Goal: Information Seeking & Learning: Find specific fact

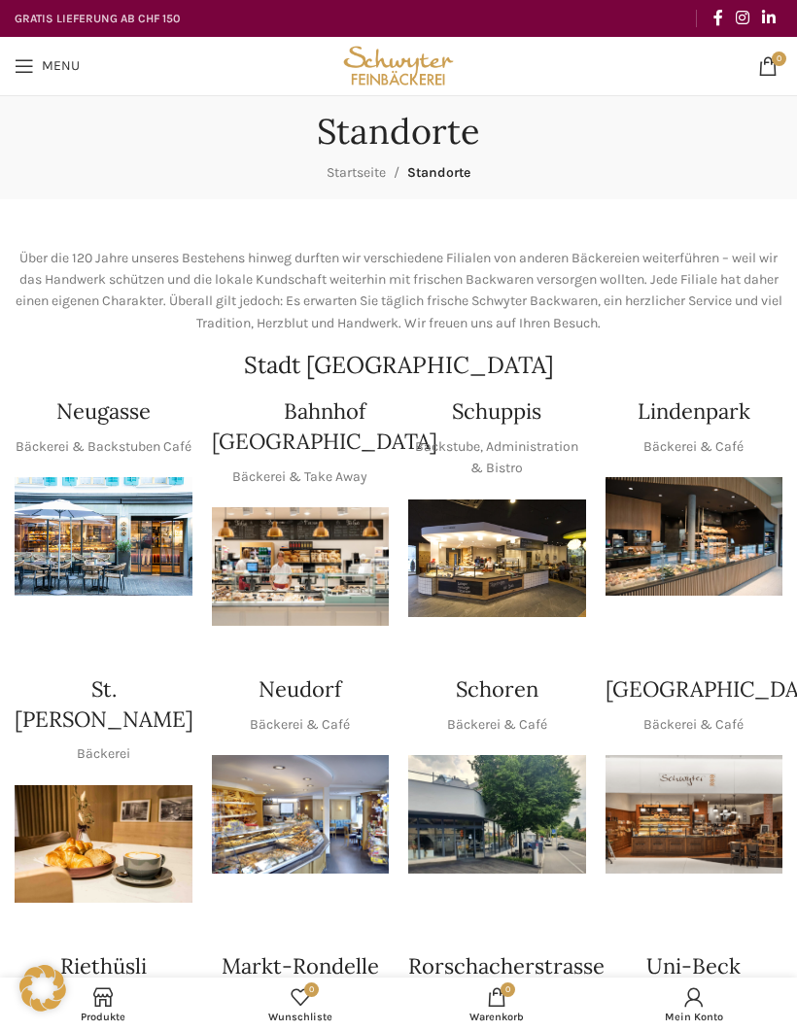
click at [513, 564] on img "1 / 1" at bounding box center [497, 559] width 178 height 119
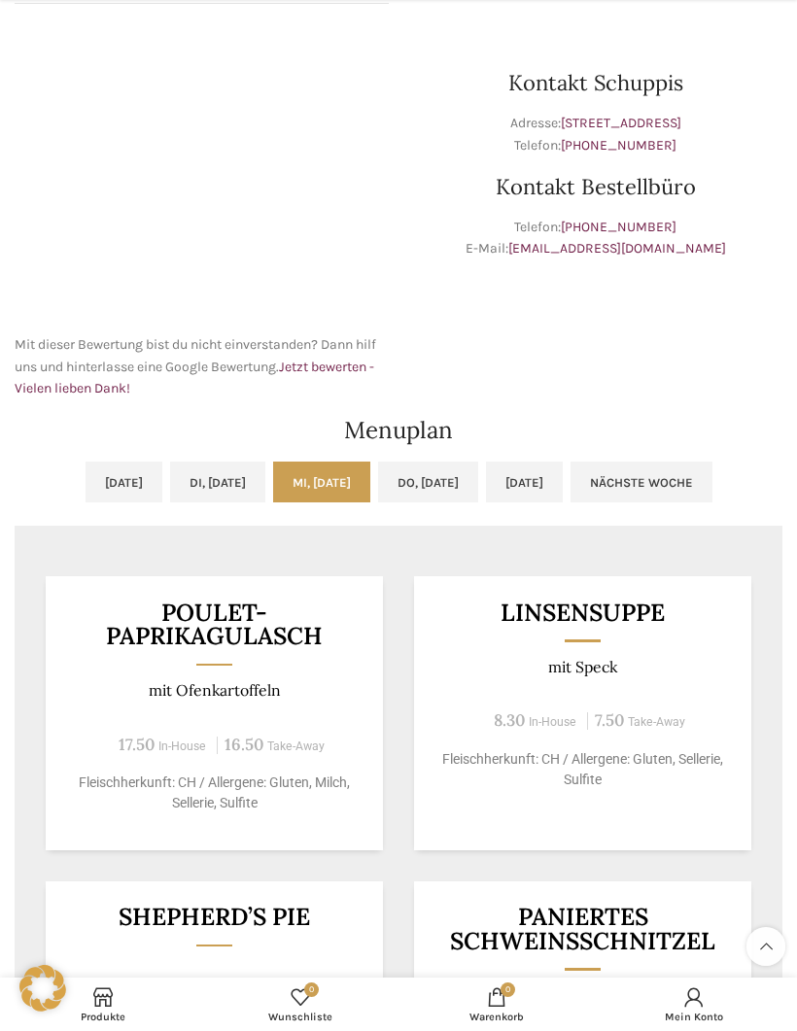
scroll to position [529, 0]
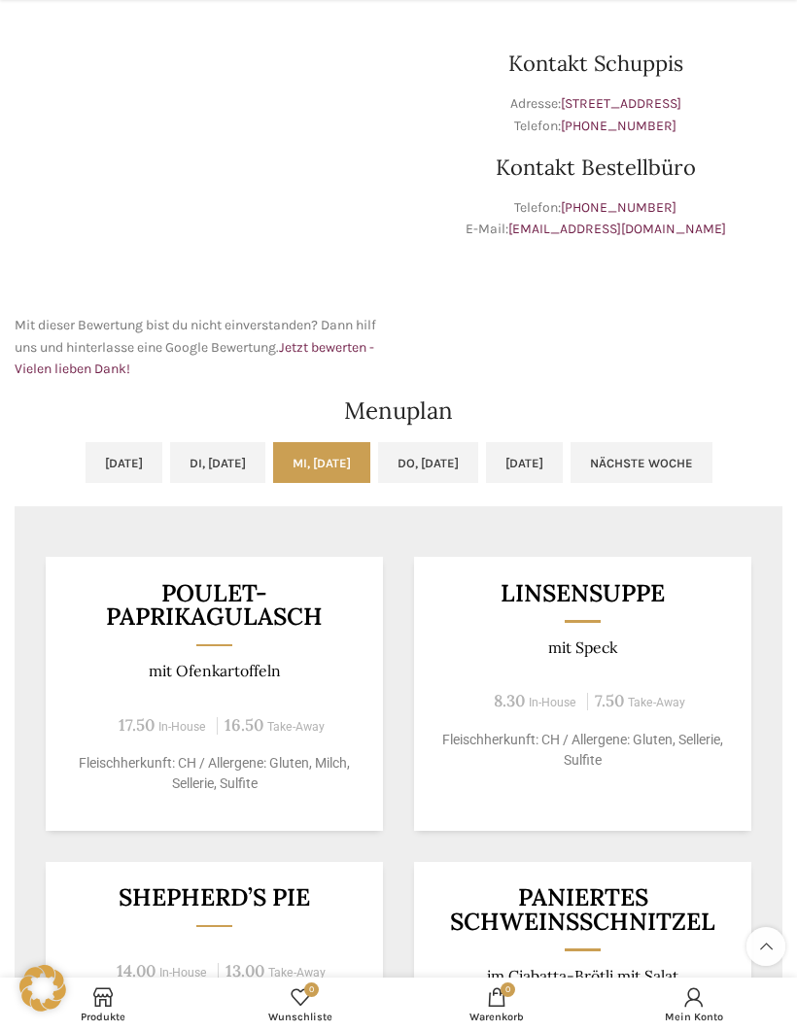
click at [563, 457] on link "[DATE]" at bounding box center [524, 462] width 77 height 41
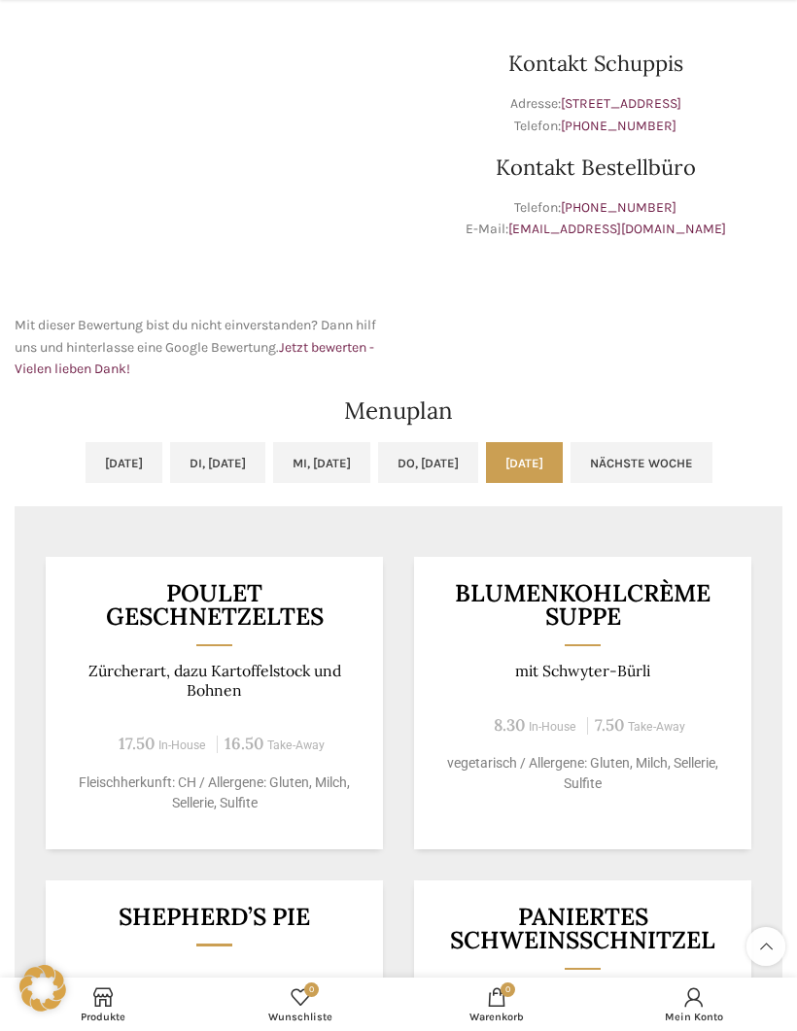
click at [712, 464] on link "Nächste Woche" at bounding box center [642, 462] width 142 height 41
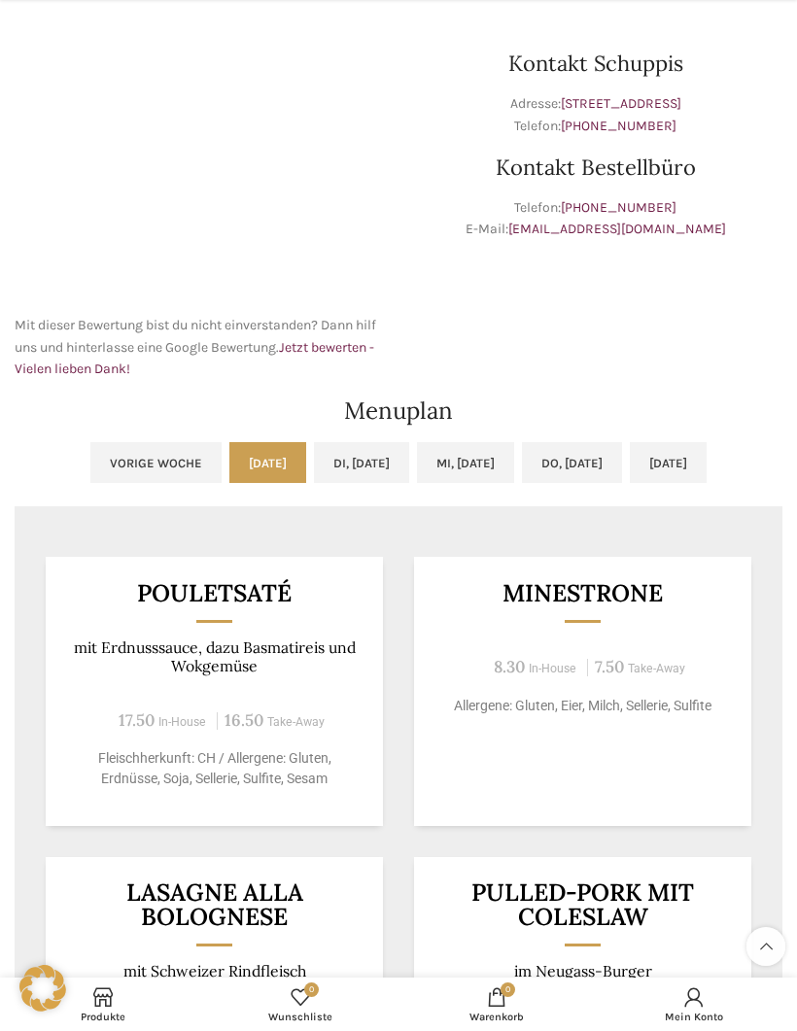
click at [707, 463] on link "[DATE]" at bounding box center [668, 462] width 77 height 41
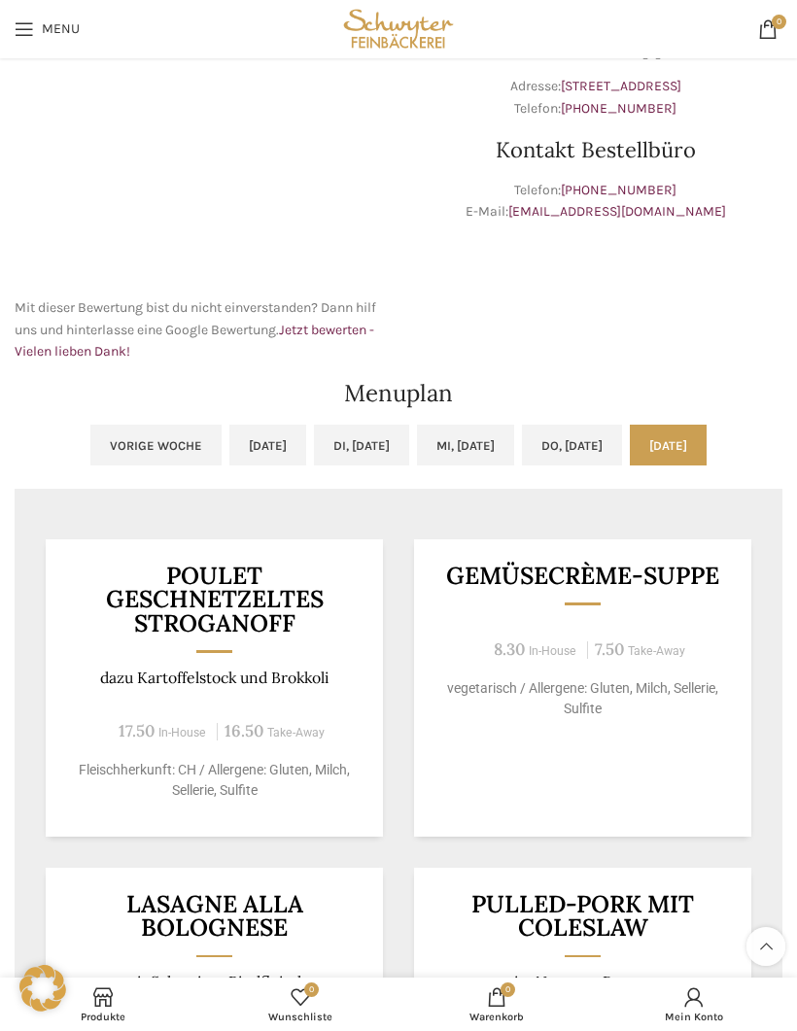
scroll to position [514, 0]
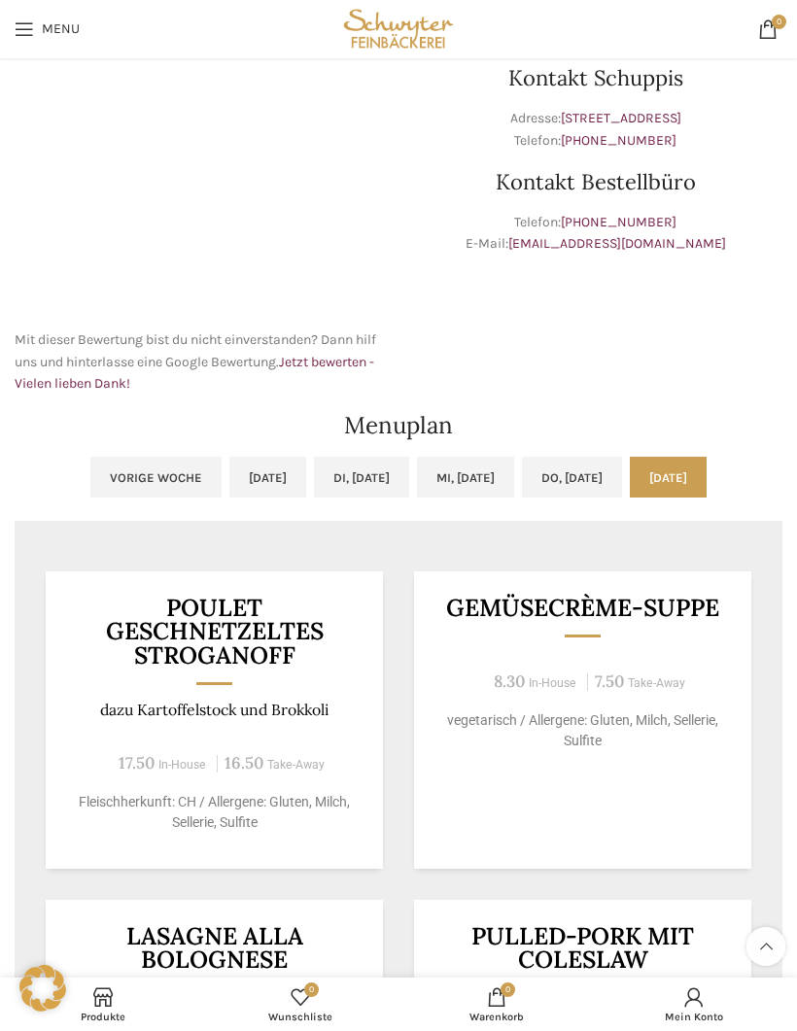
click at [90, 469] on link "Vorige Woche" at bounding box center [155, 477] width 131 height 41
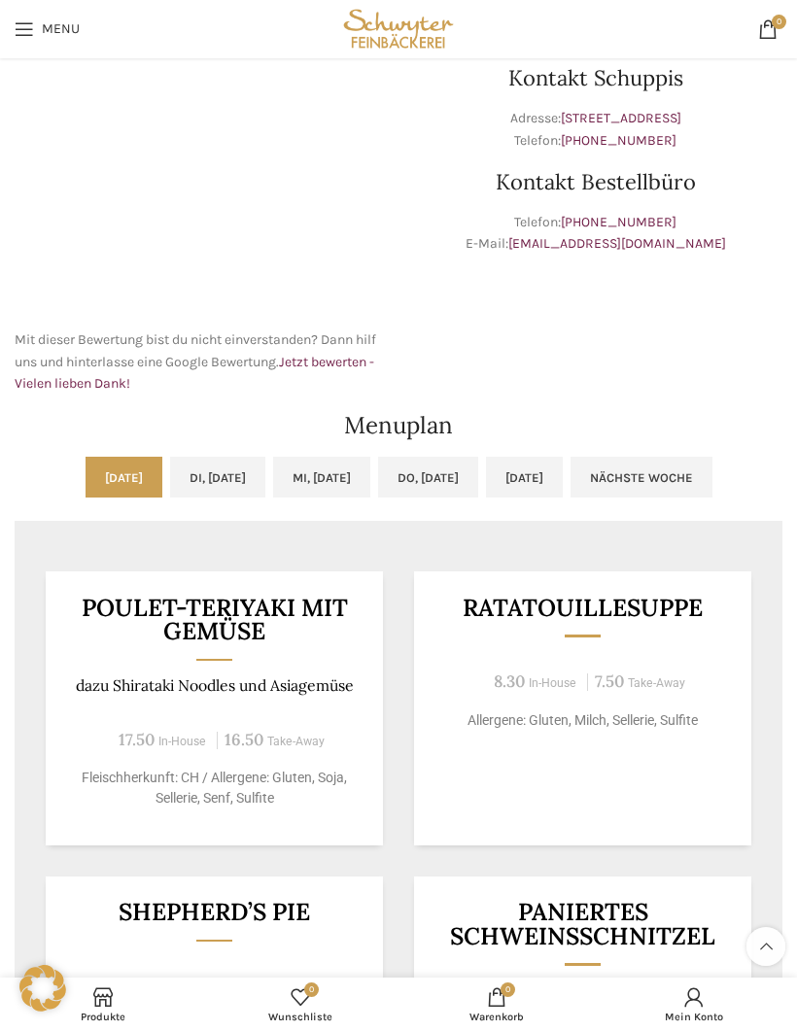
click at [349, 478] on link "Mi, [DATE]" at bounding box center [321, 477] width 97 height 41
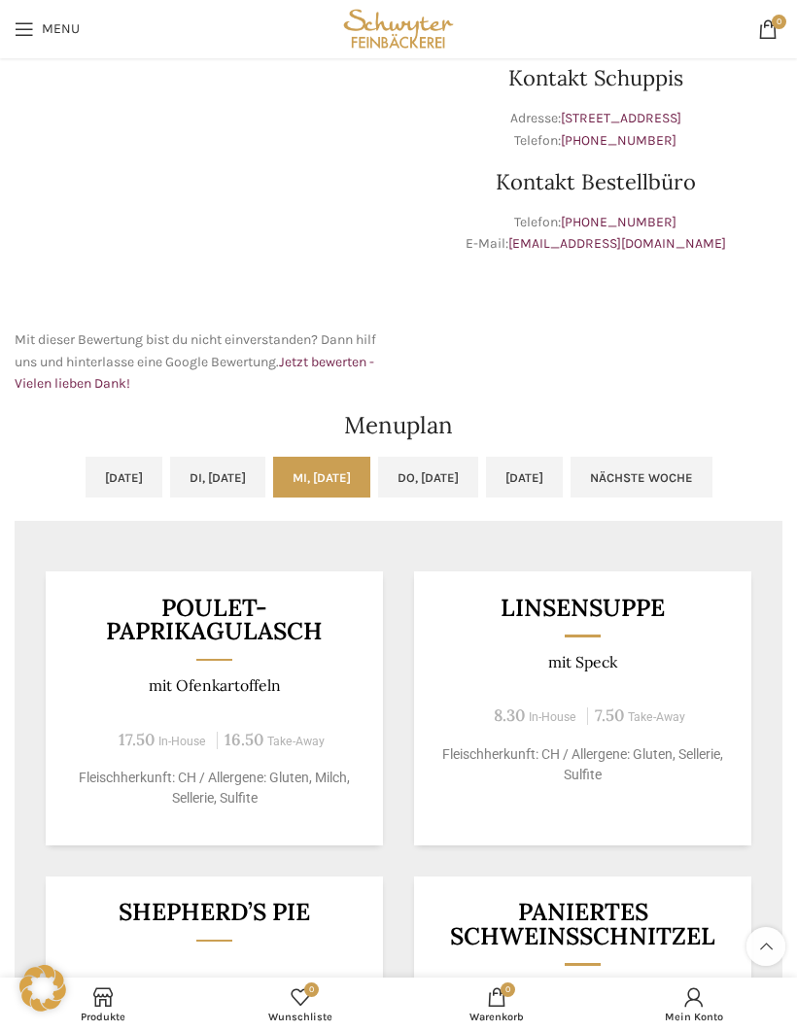
click at [453, 485] on link "Do, [DATE]" at bounding box center [428, 477] width 100 height 41
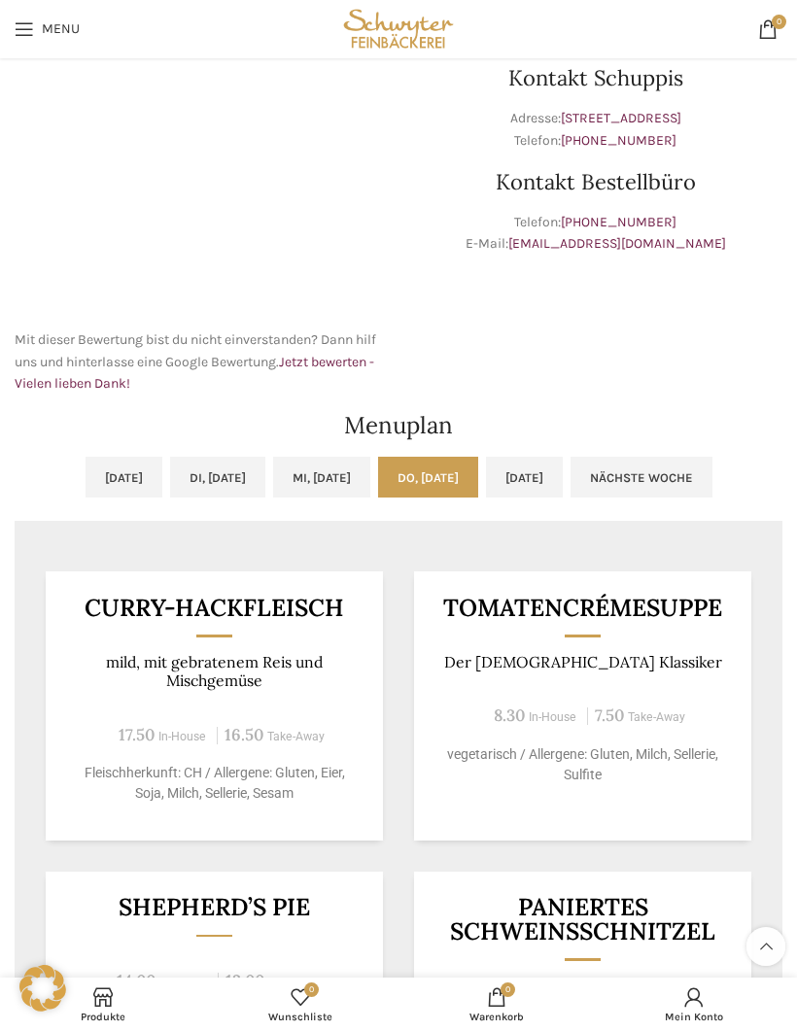
click at [563, 475] on link "[DATE]" at bounding box center [524, 477] width 77 height 41
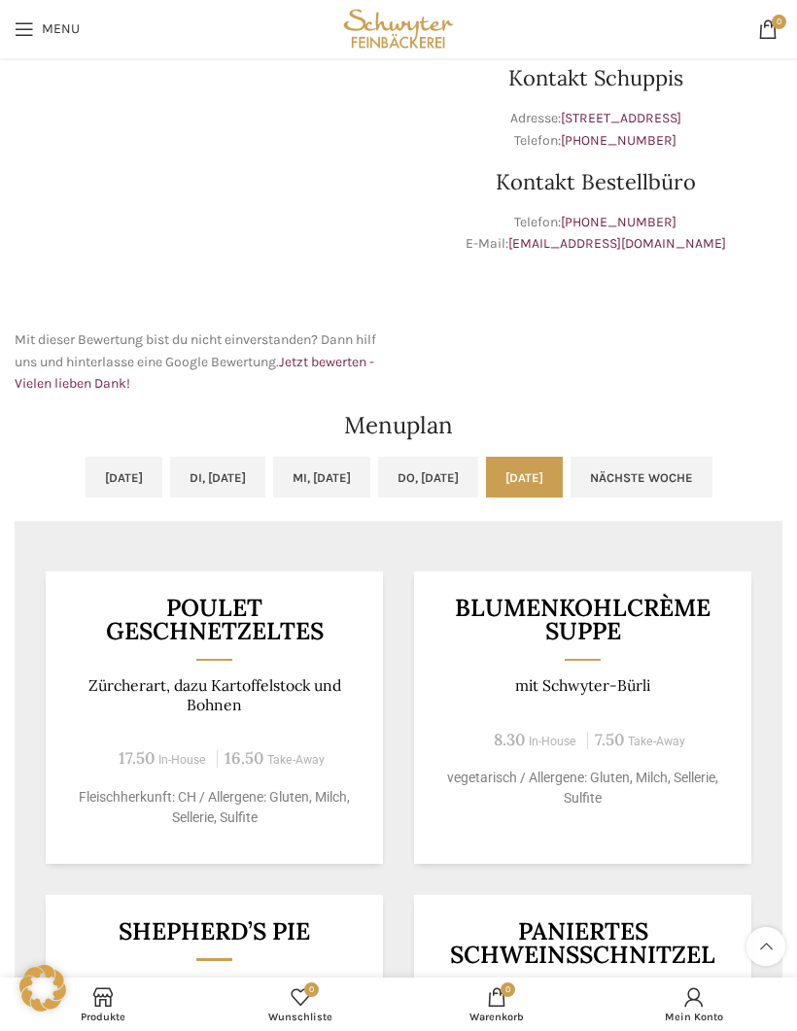
click at [712, 479] on link "Nächste Woche" at bounding box center [642, 477] width 142 height 41
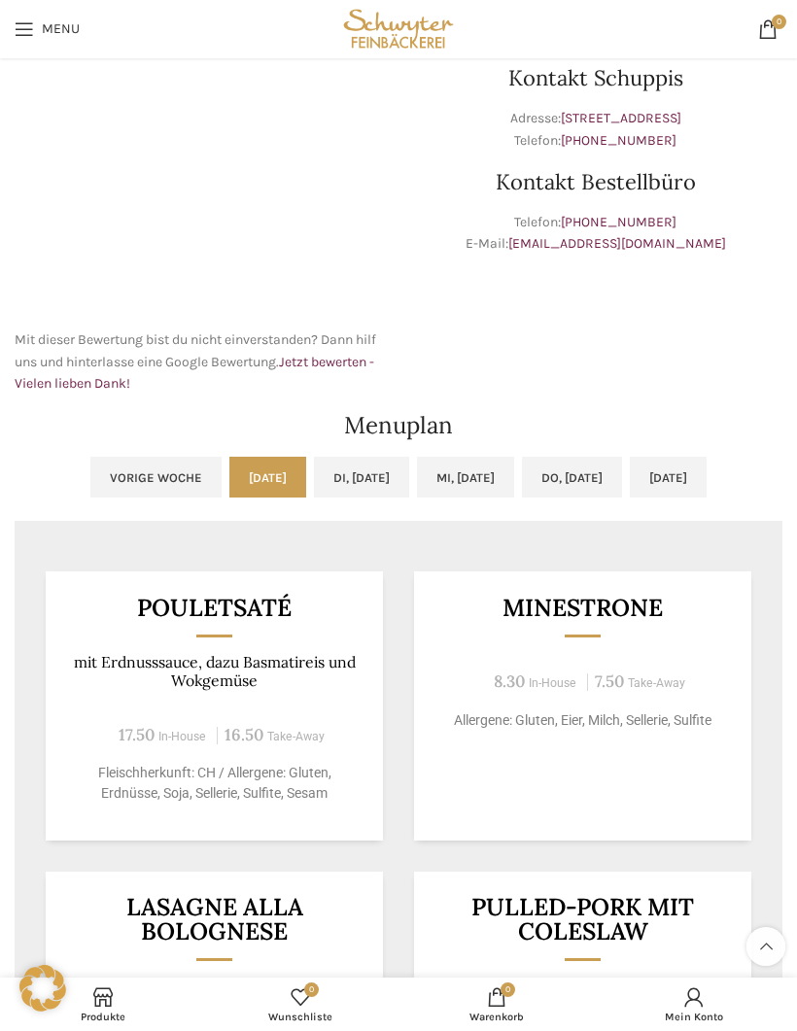
click at [364, 489] on link "Di, [DATE]" at bounding box center [361, 477] width 95 height 41
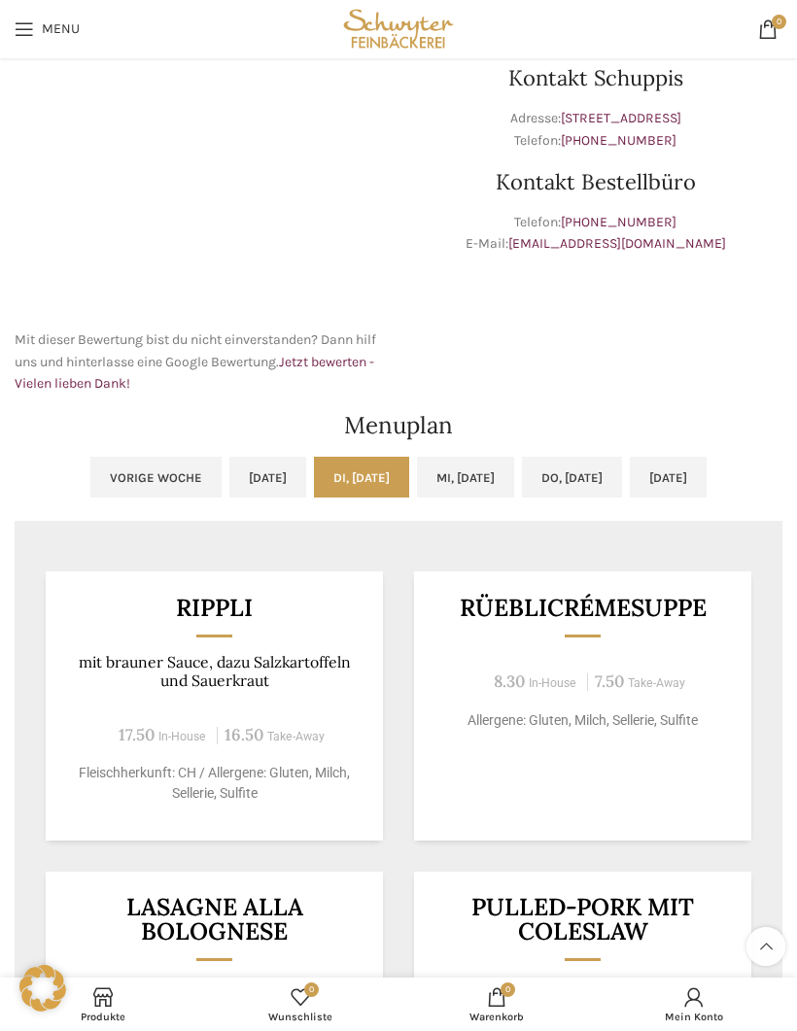
click at [476, 473] on link "Mi, [DATE]" at bounding box center [465, 477] width 97 height 41
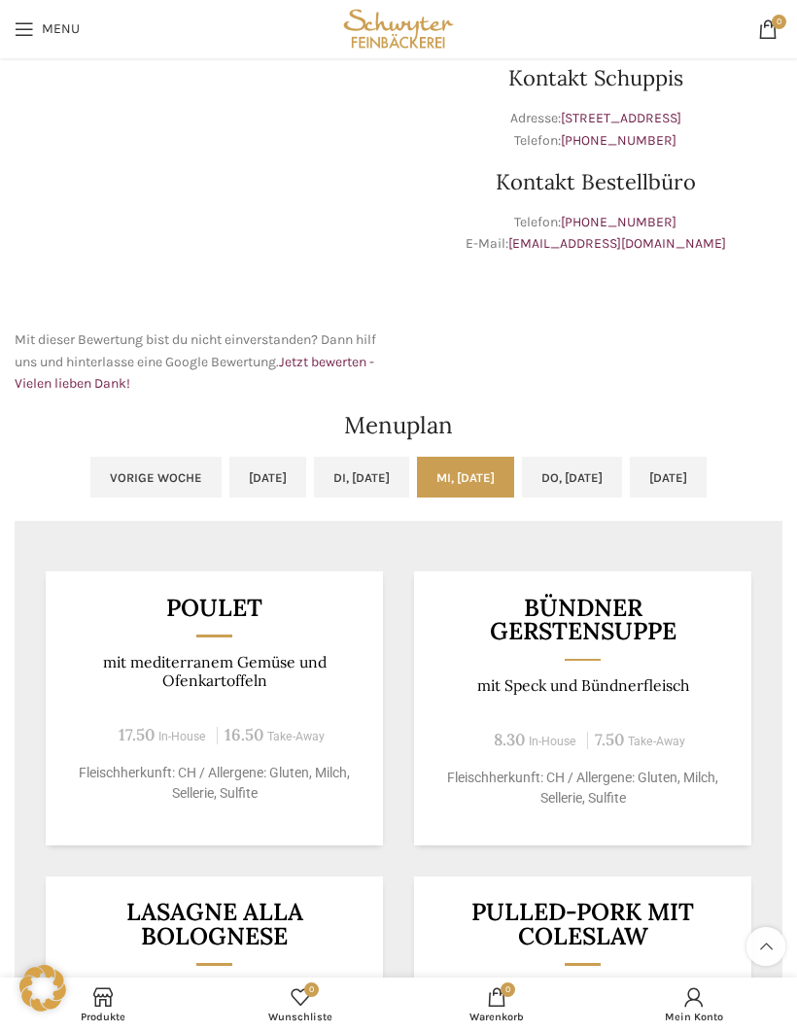
click at [611, 489] on link "Do, [DATE]" at bounding box center [572, 477] width 100 height 41
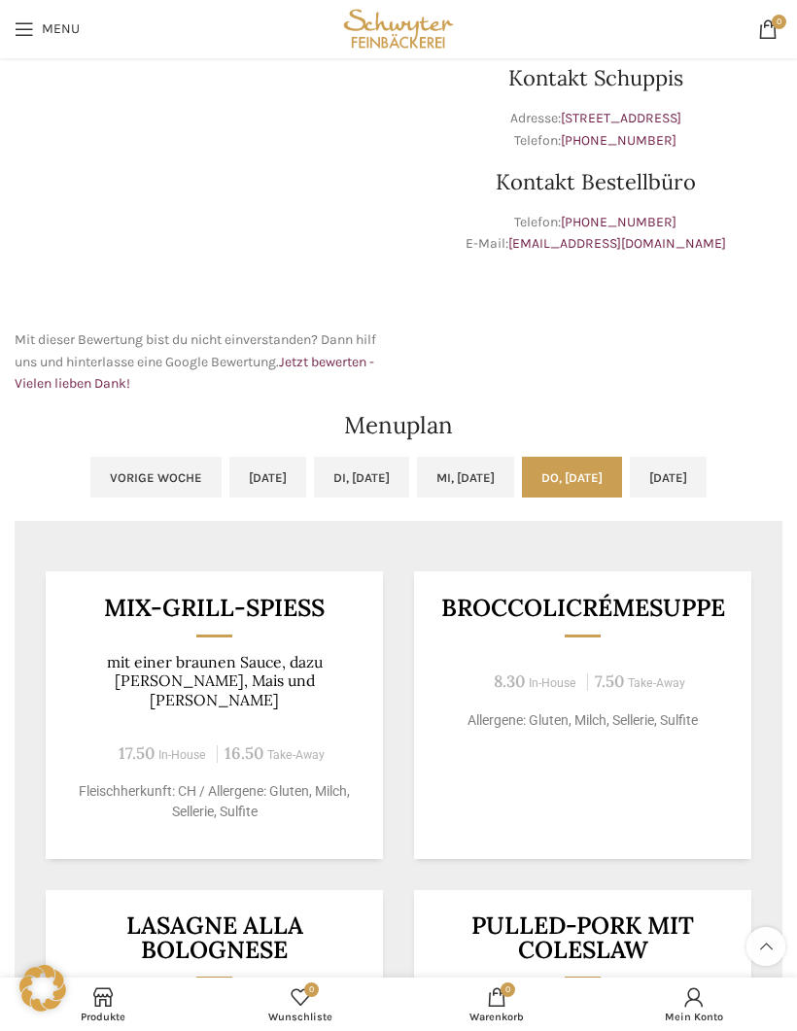
click at [707, 470] on link "[DATE]" at bounding box center [668, 477] width 77 height 41
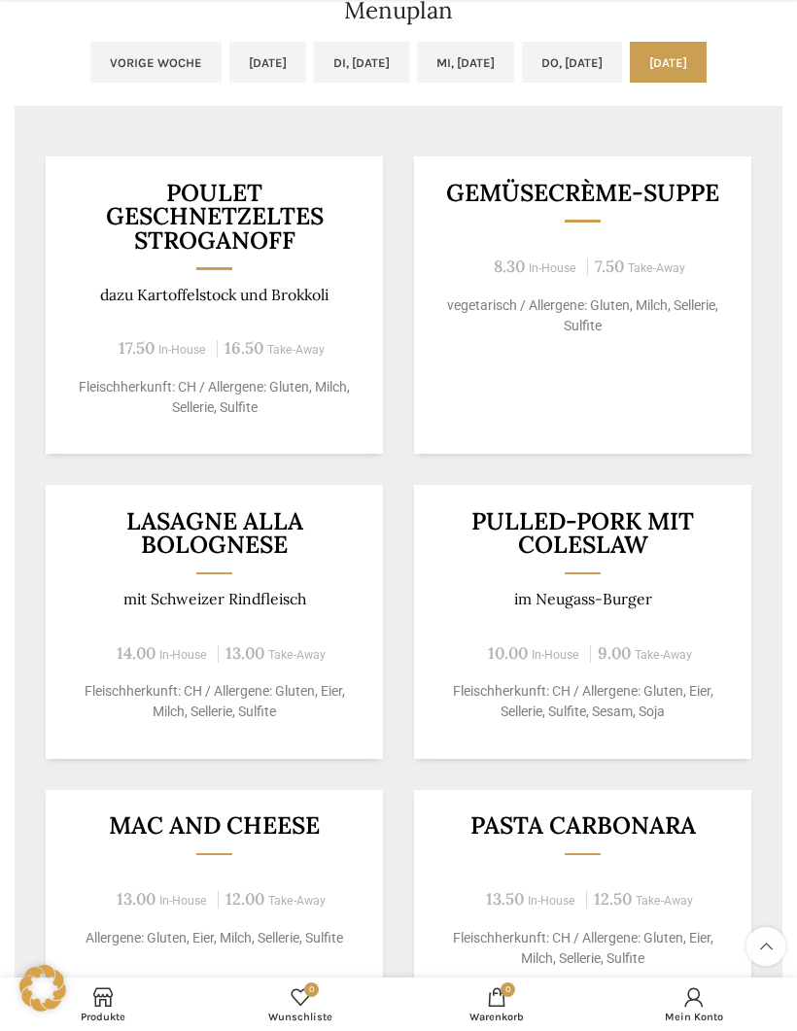
scroll to position [931, 0]
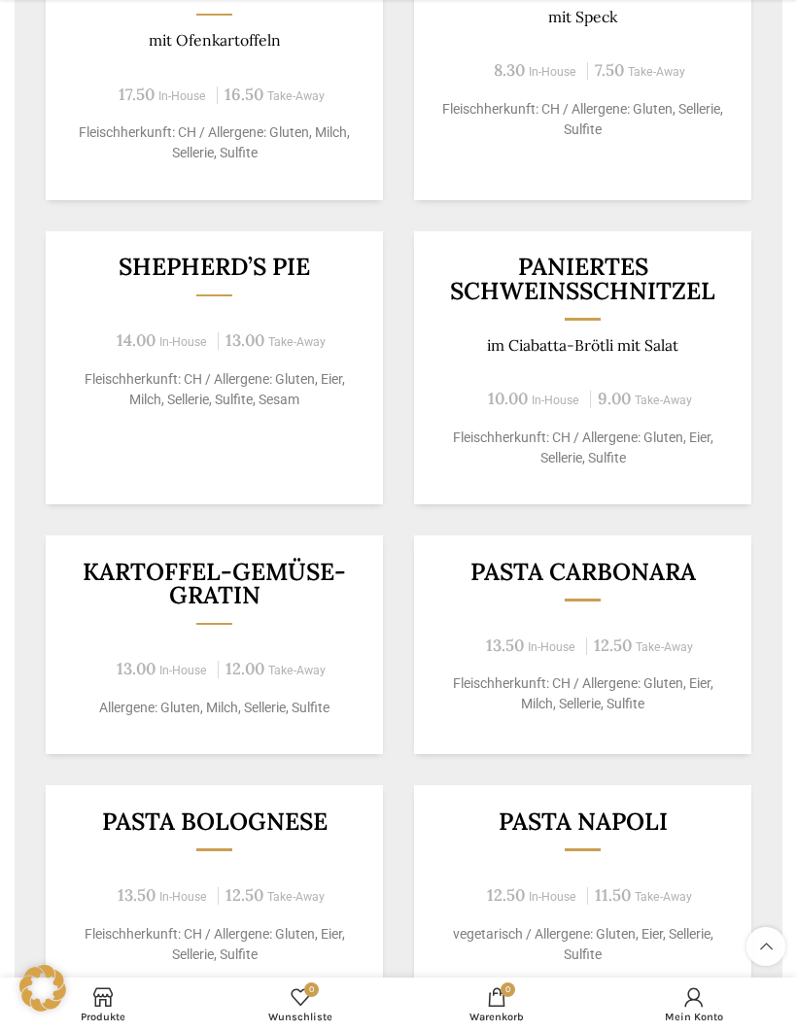
scroll to position [1163, 0]
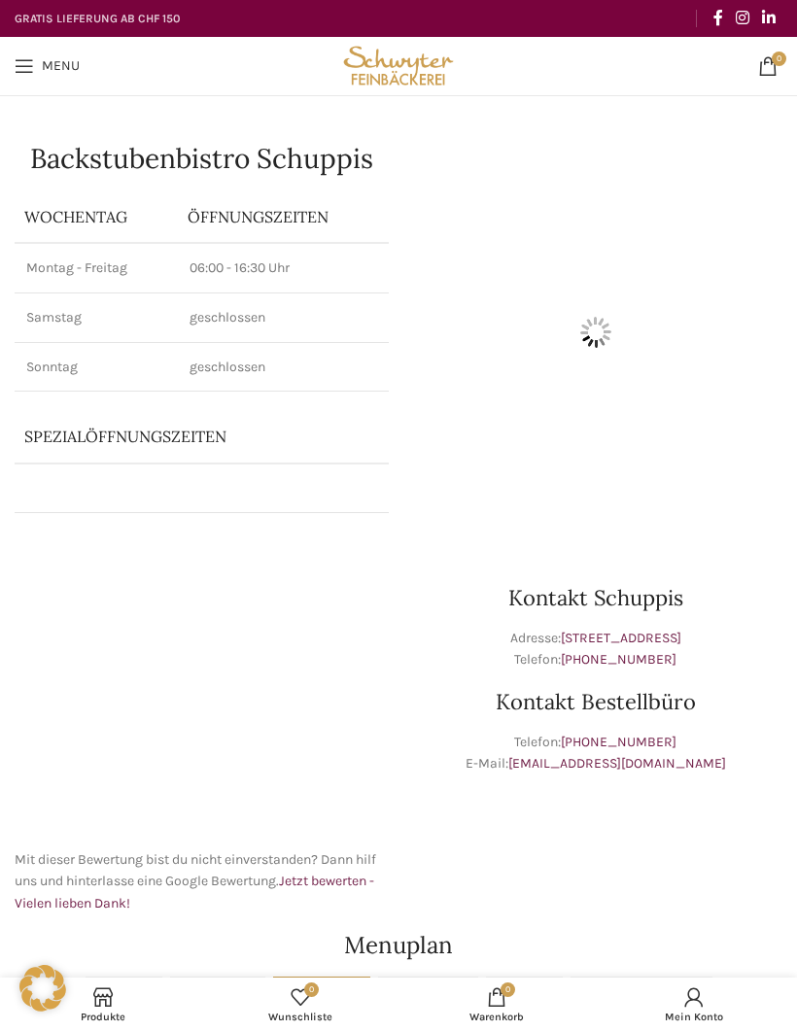
scroll to position [1279, 0]
